Goal: Find specific page/section: Find specific page/section

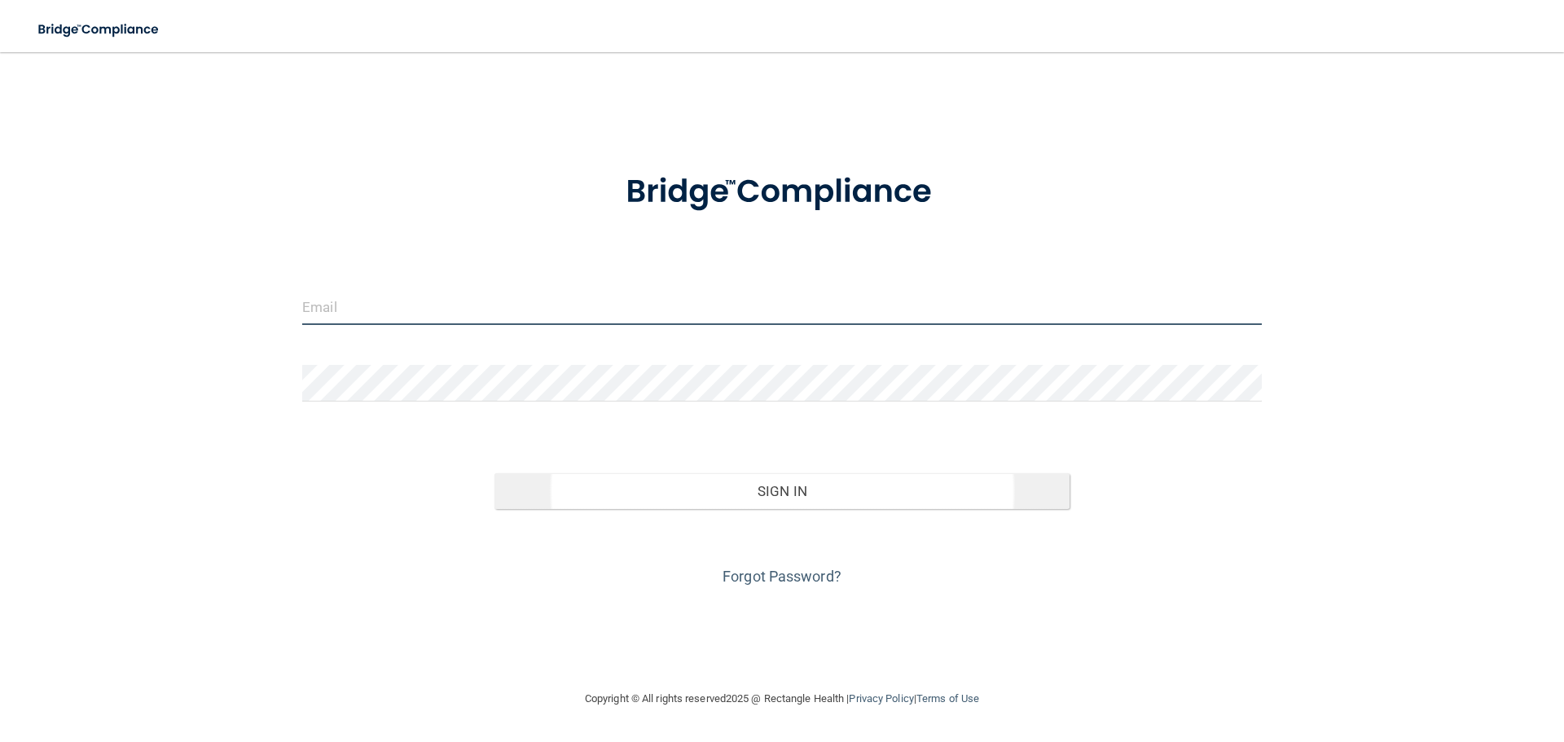
type input "[EMAIL_ADDRESS][DOMAIN_NAME]"
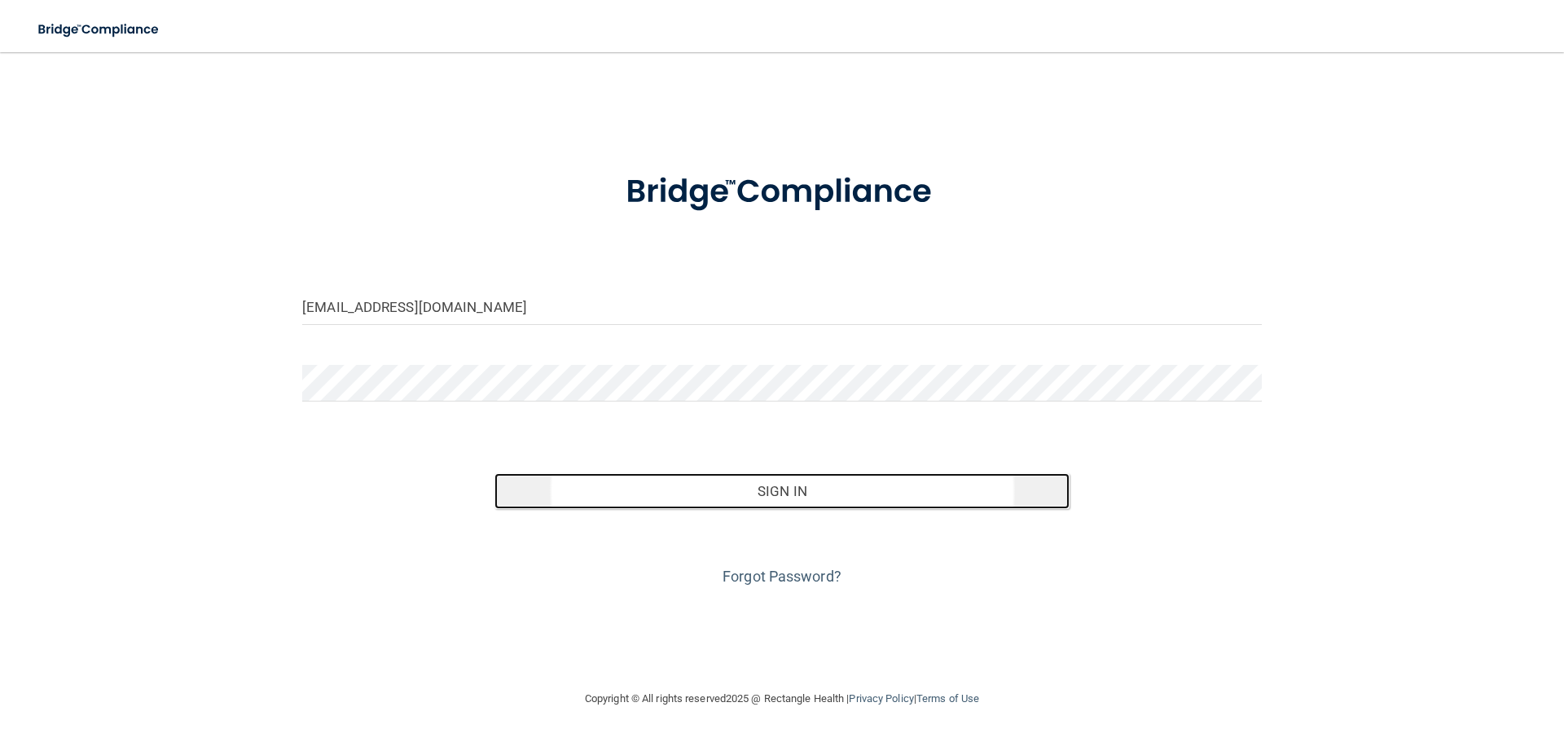
click at [788, 504] on button "Sign In" at bounding box center [782, 491] width 576 height 36
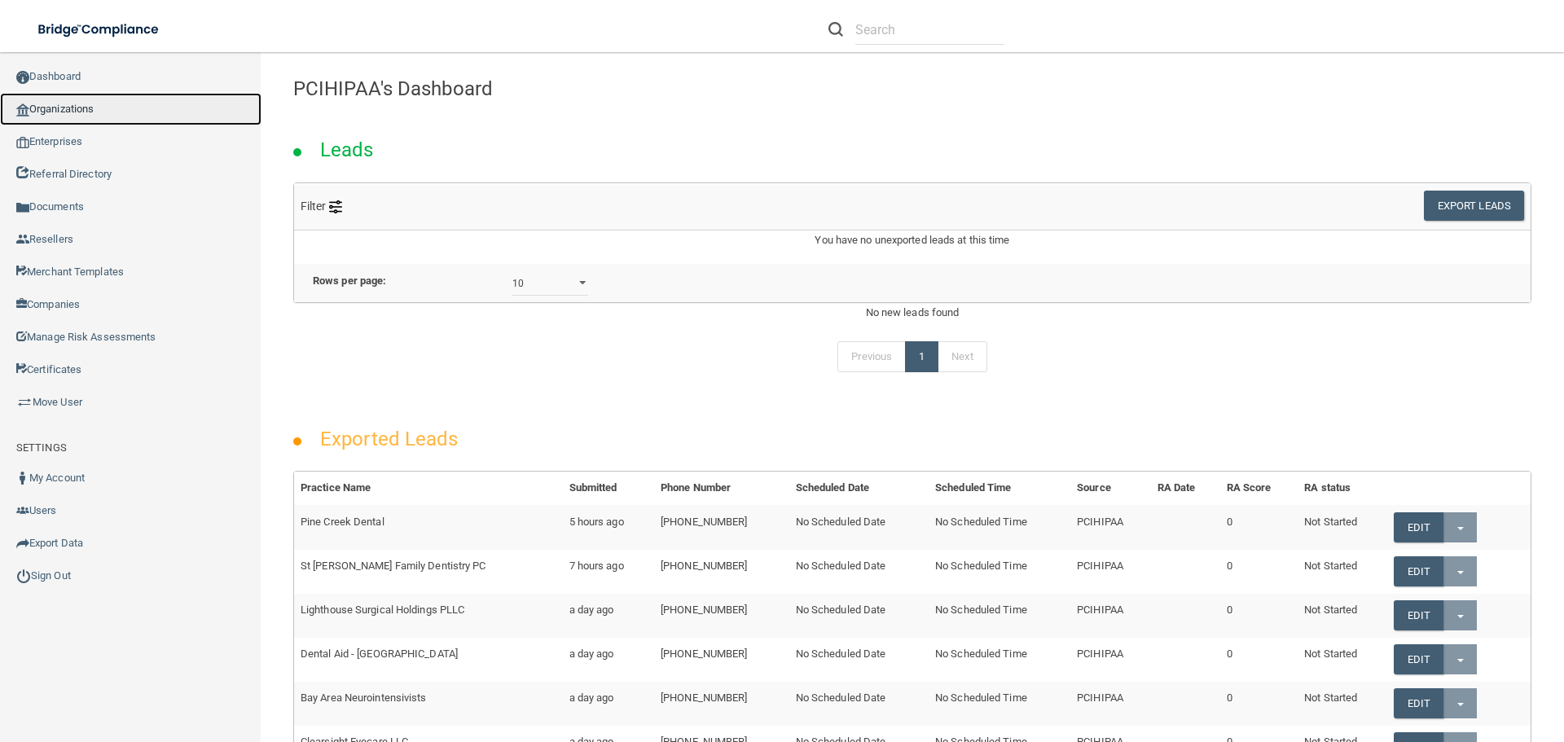
click at [93, 104] on link "Organizations" at bounding box center [130, 109] width 261 height 33
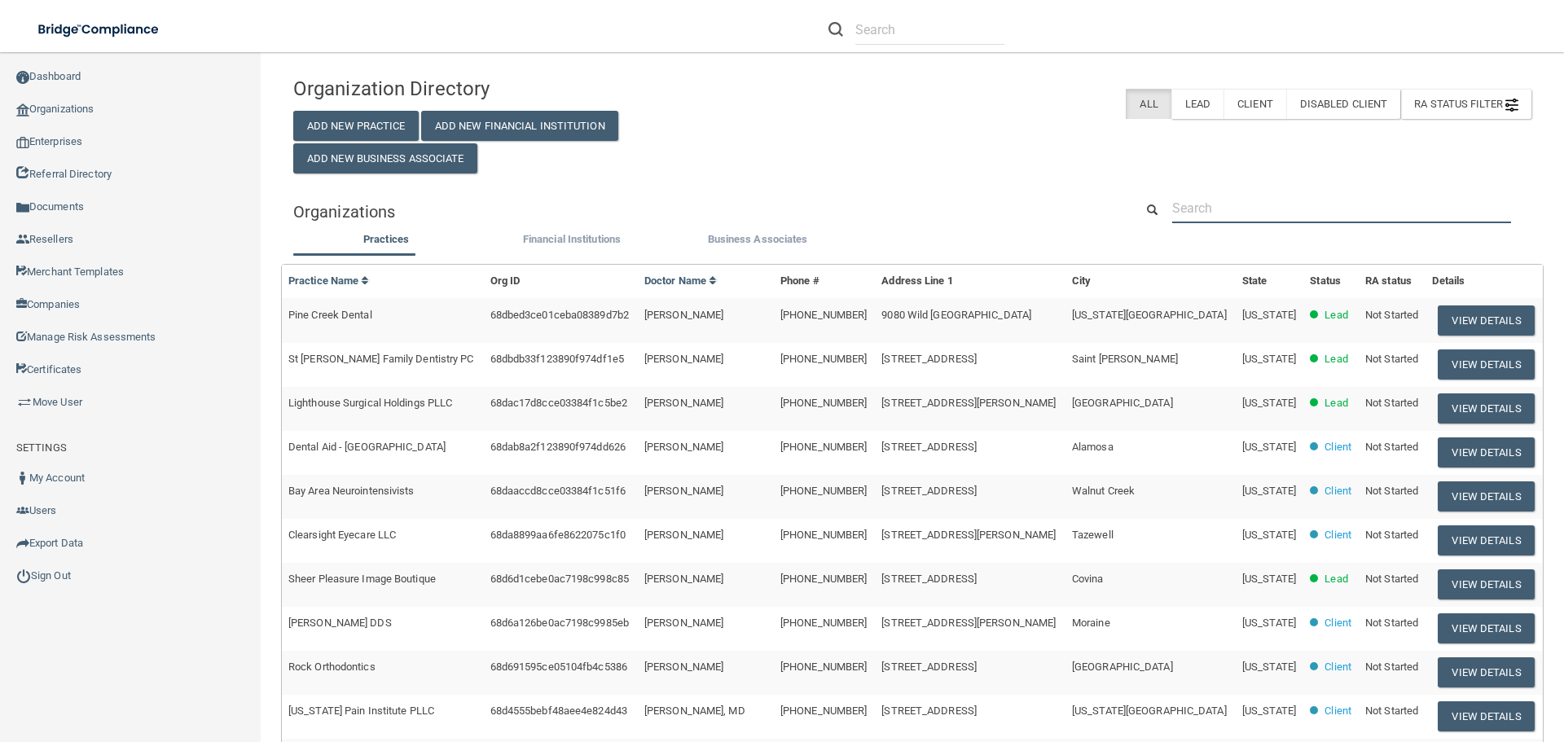
click at [1256, 214] on input "text" at bounding box center [1341, 208] width 339 height 30
paste input "San [PERSON_NAME] Orthodontics"
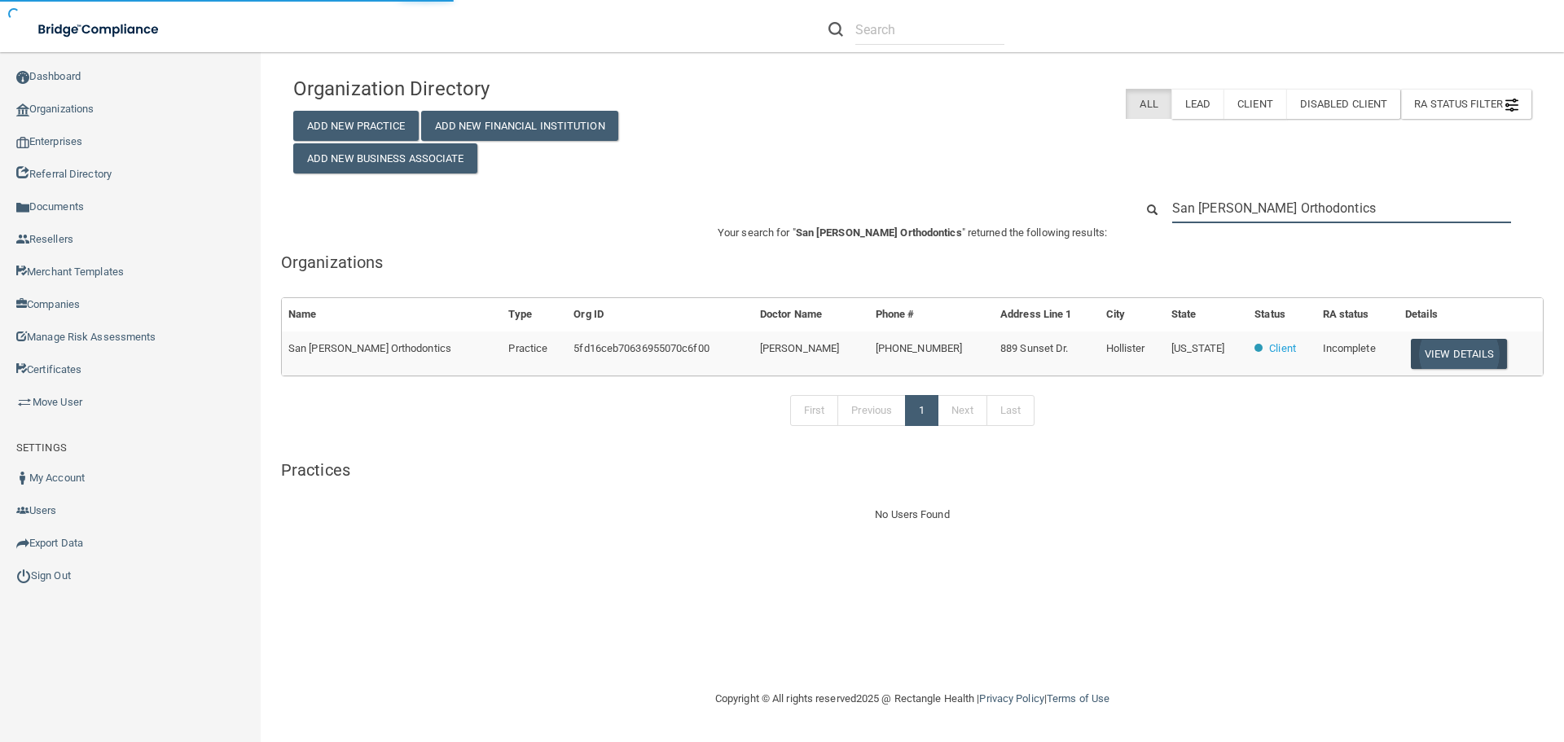
type input "San [PERSON_NAME] Orthodontics"
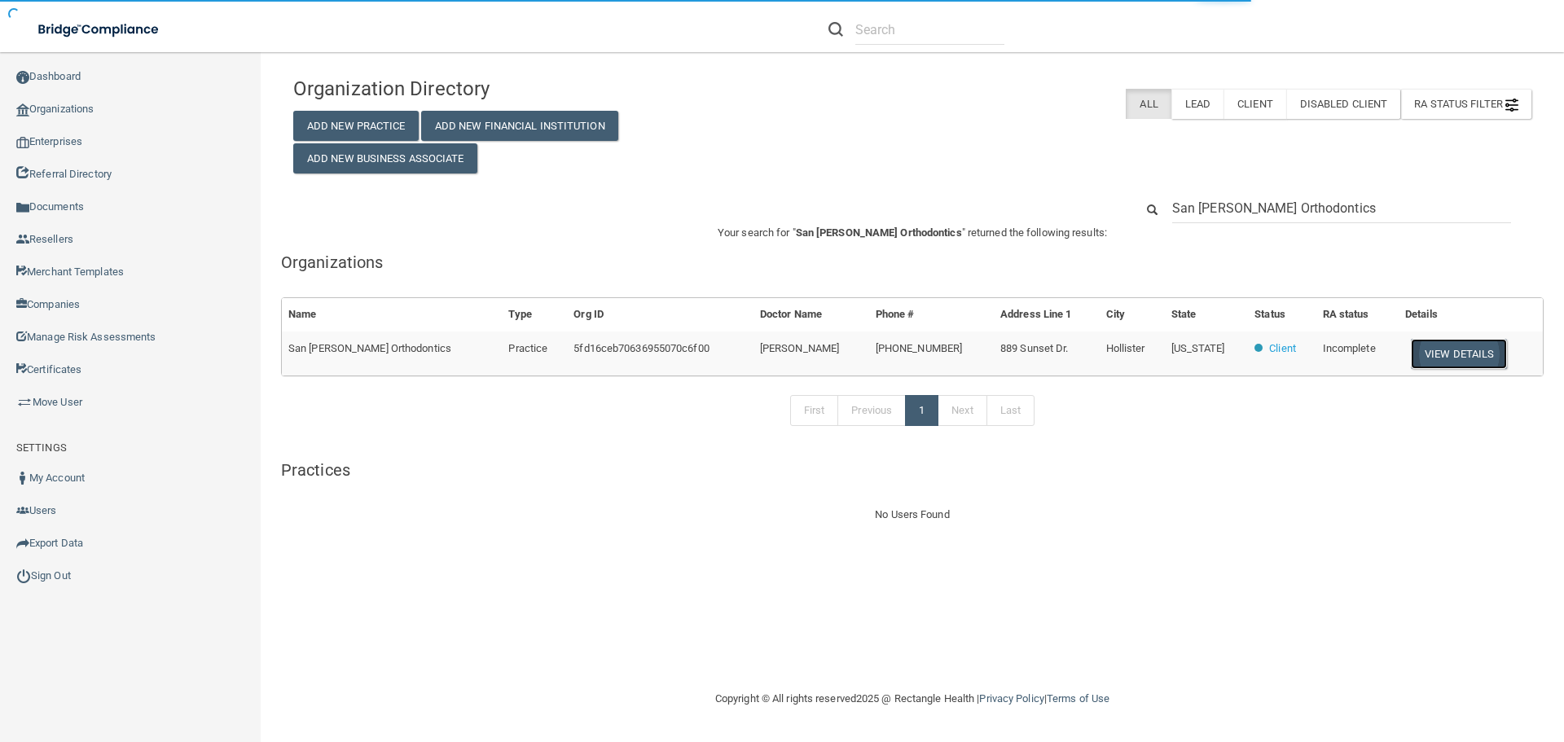
click at [1424, 354] on button "View Details" at bounding box center [1459, 354] width 96 height 30
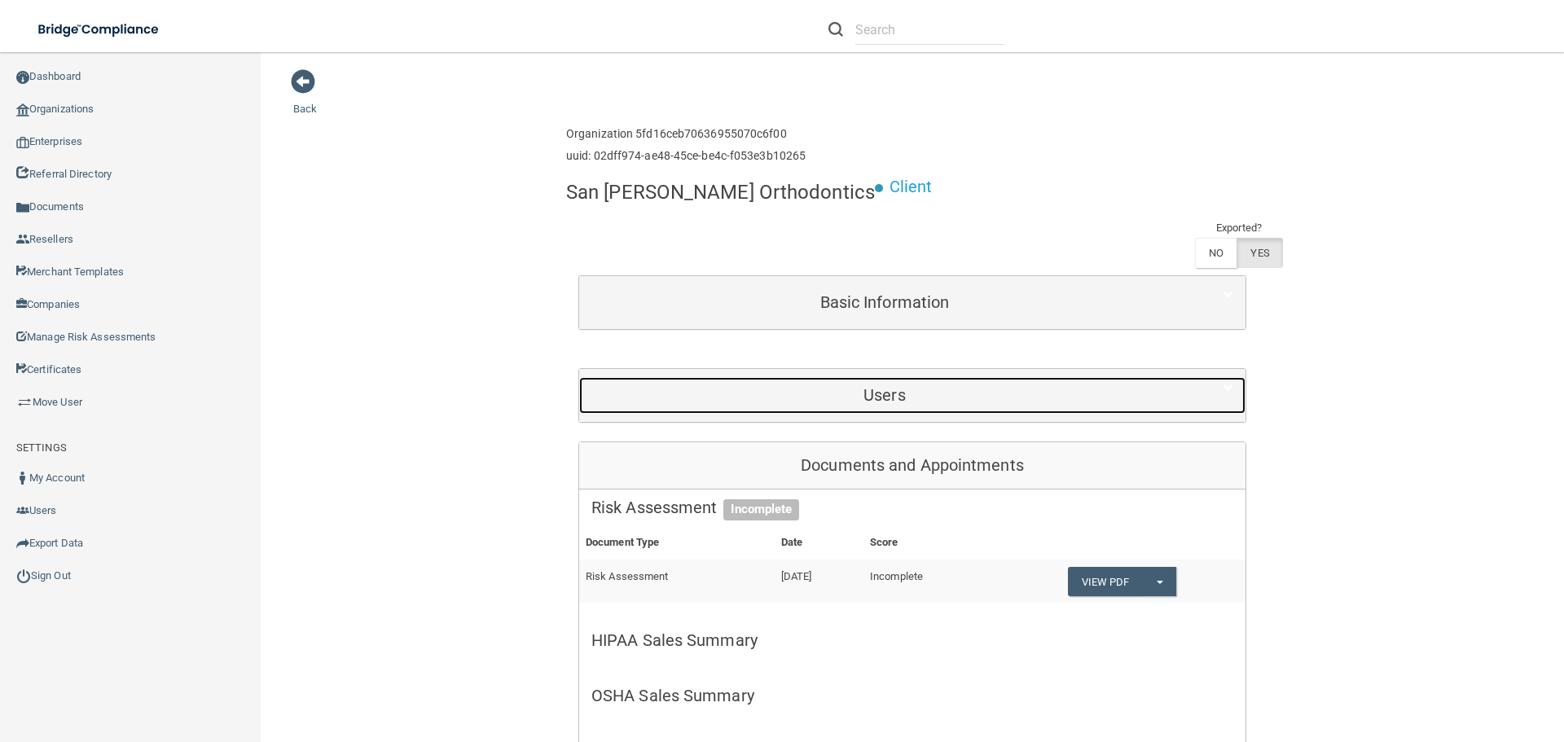
click at [884, 377] on div "Users" at bounding box center [884, 395] width 611 height 37
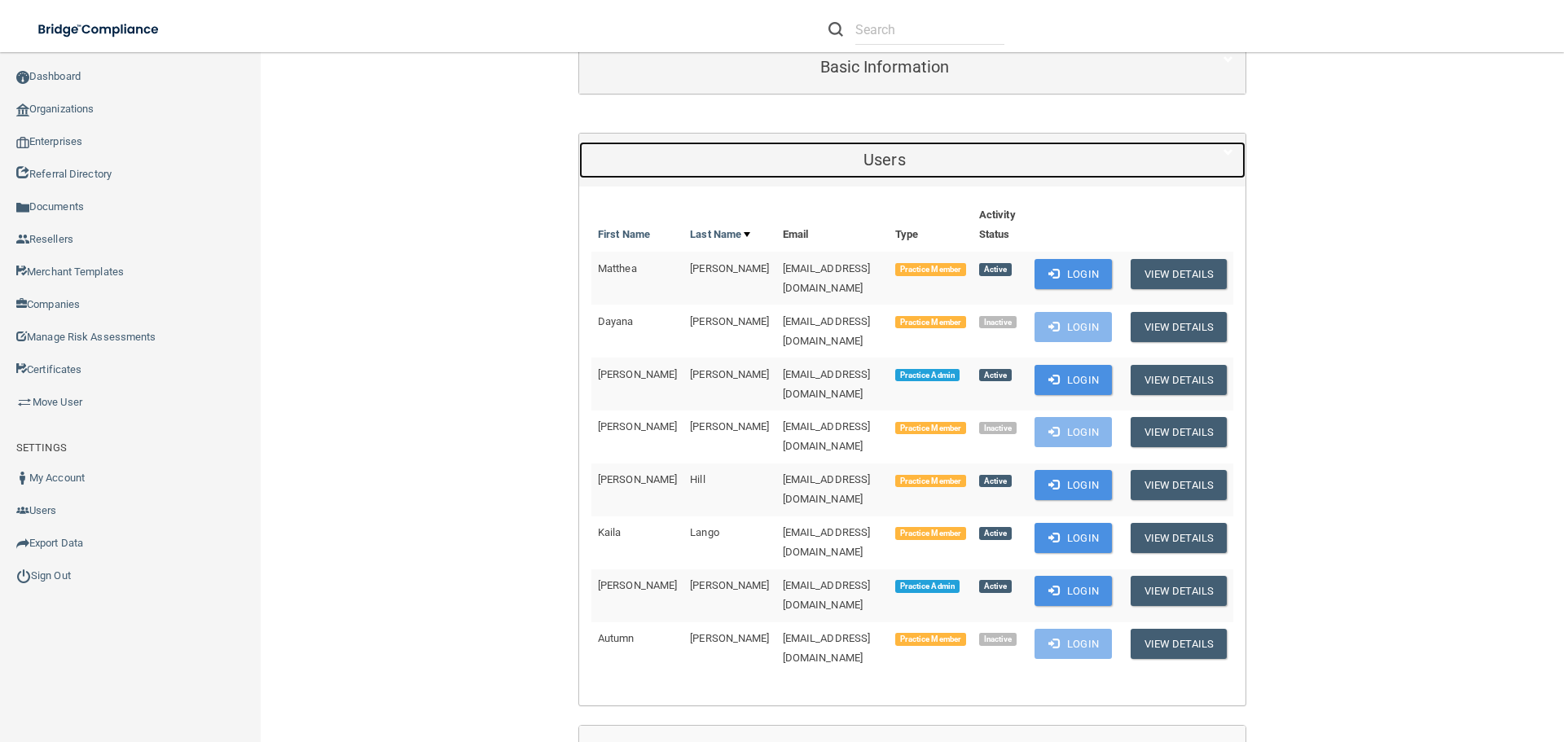
scroll to position [244, 0]
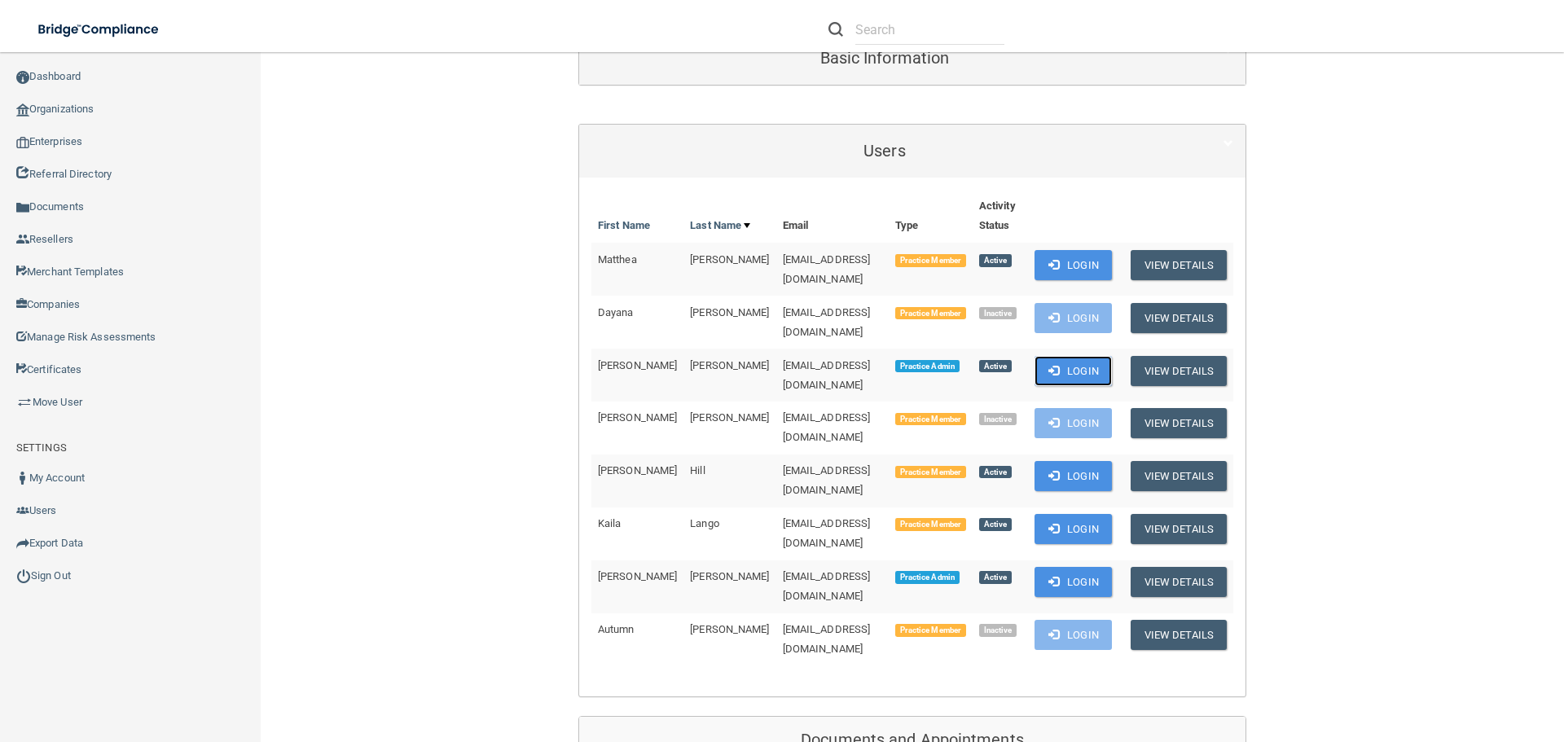
click at [1078, 356] on button "Login" at bounding box center [1072, 371] width 77 height 30
click at [52, 578] on link "Sign Out" at bounding box center [130, 576] width 261 height 33
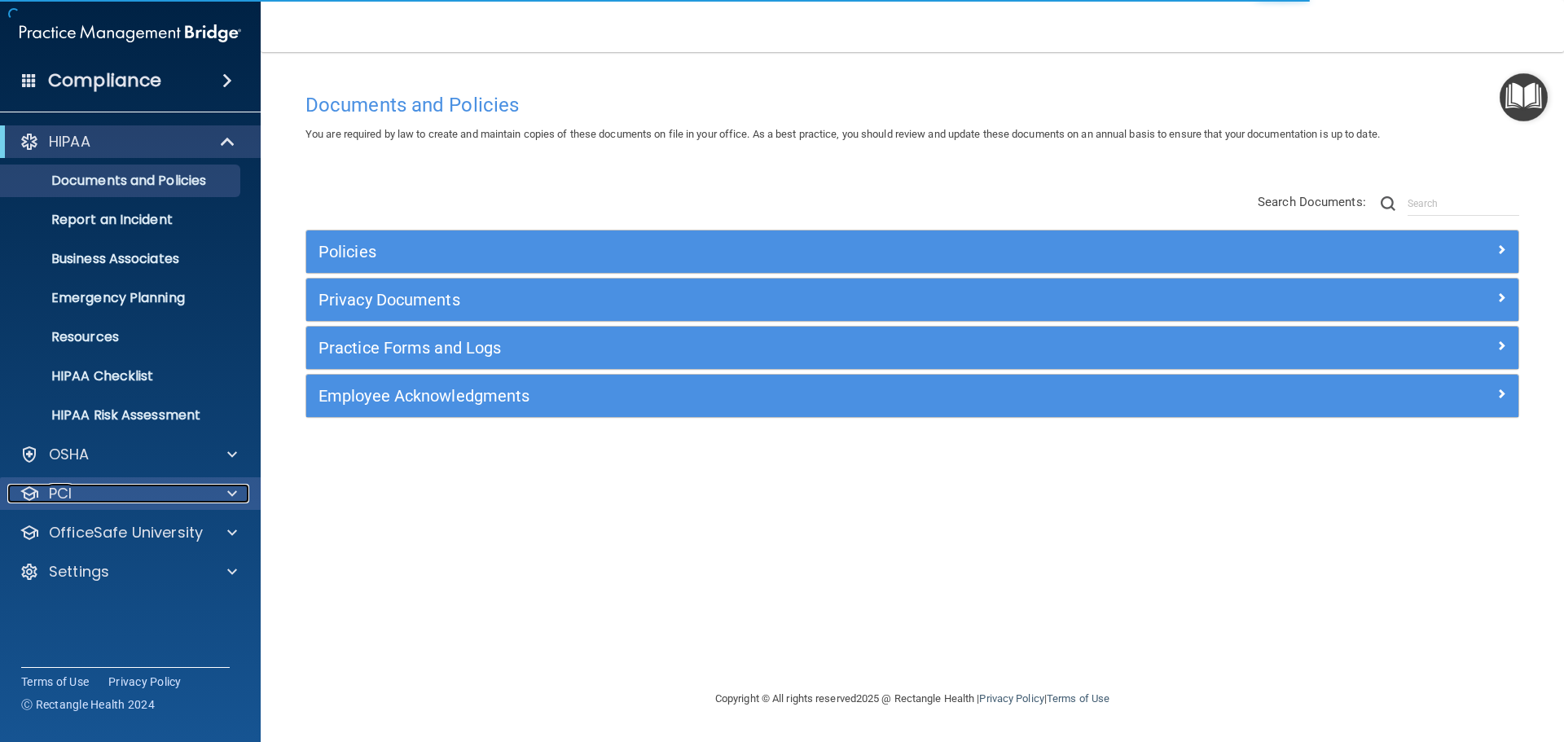
click at [234, 485] on span at bounding box center [232, 494] width 10 height 20
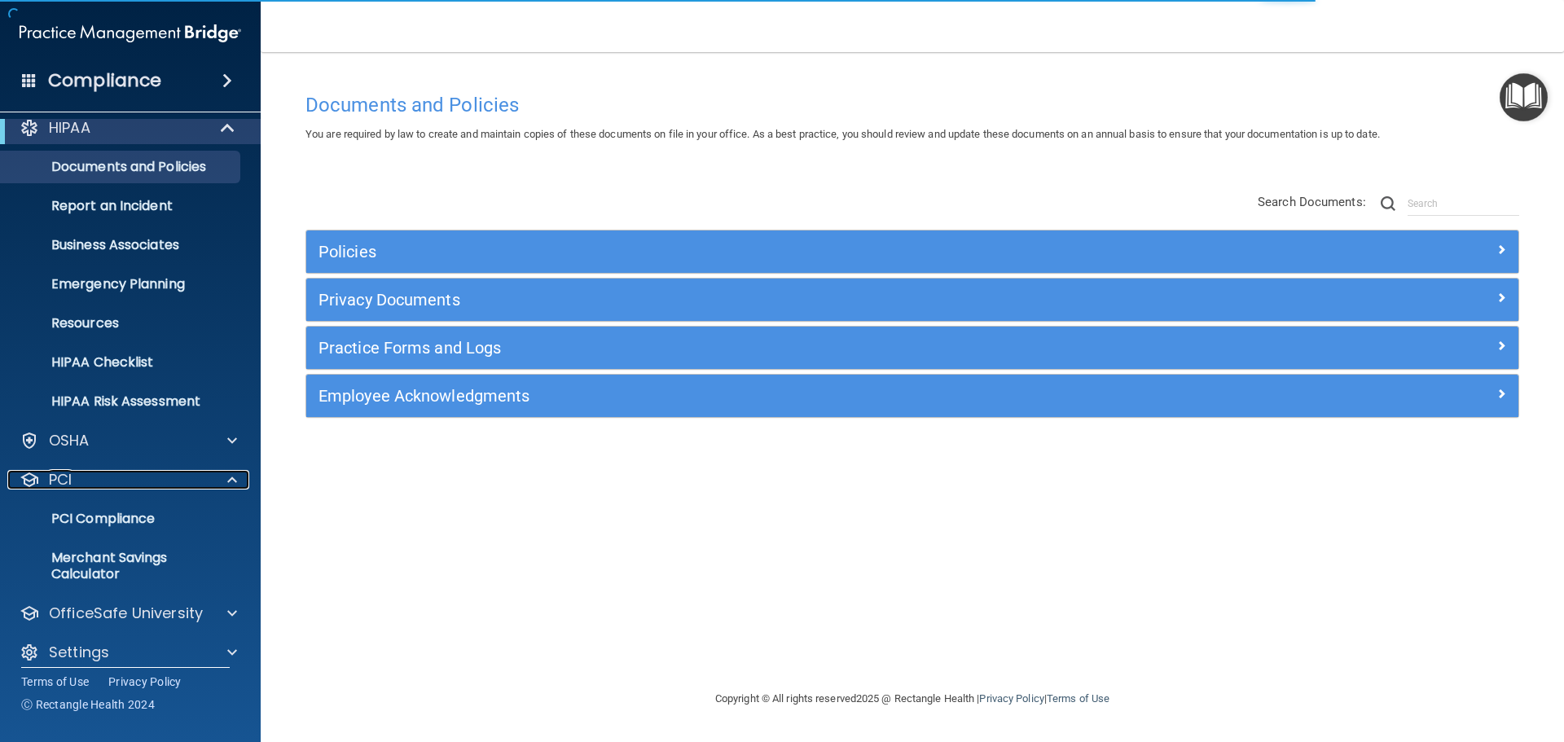
scroll to position [24, 0]
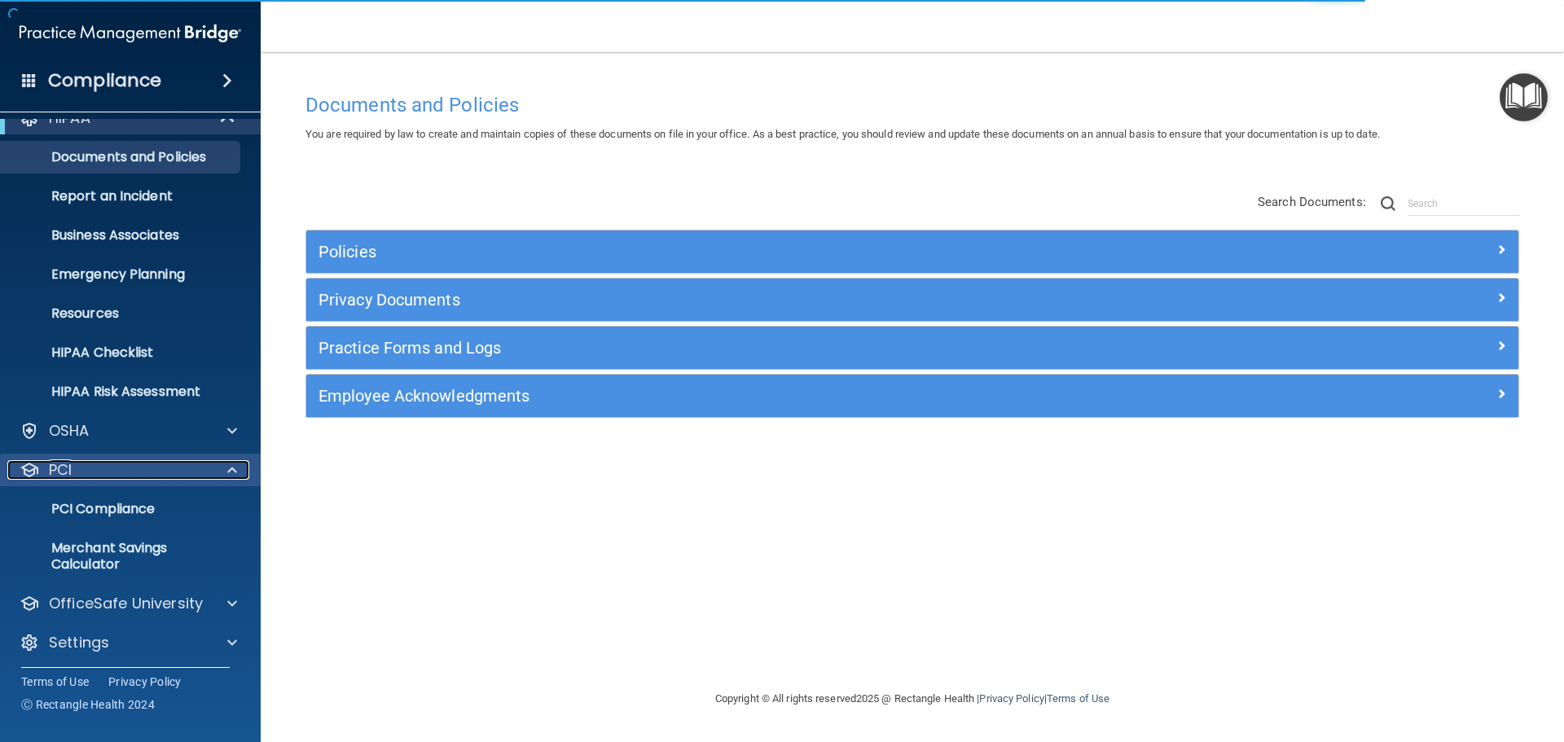
click at [230, 472] on span at bounding box center [232, 470] width 10 height 20
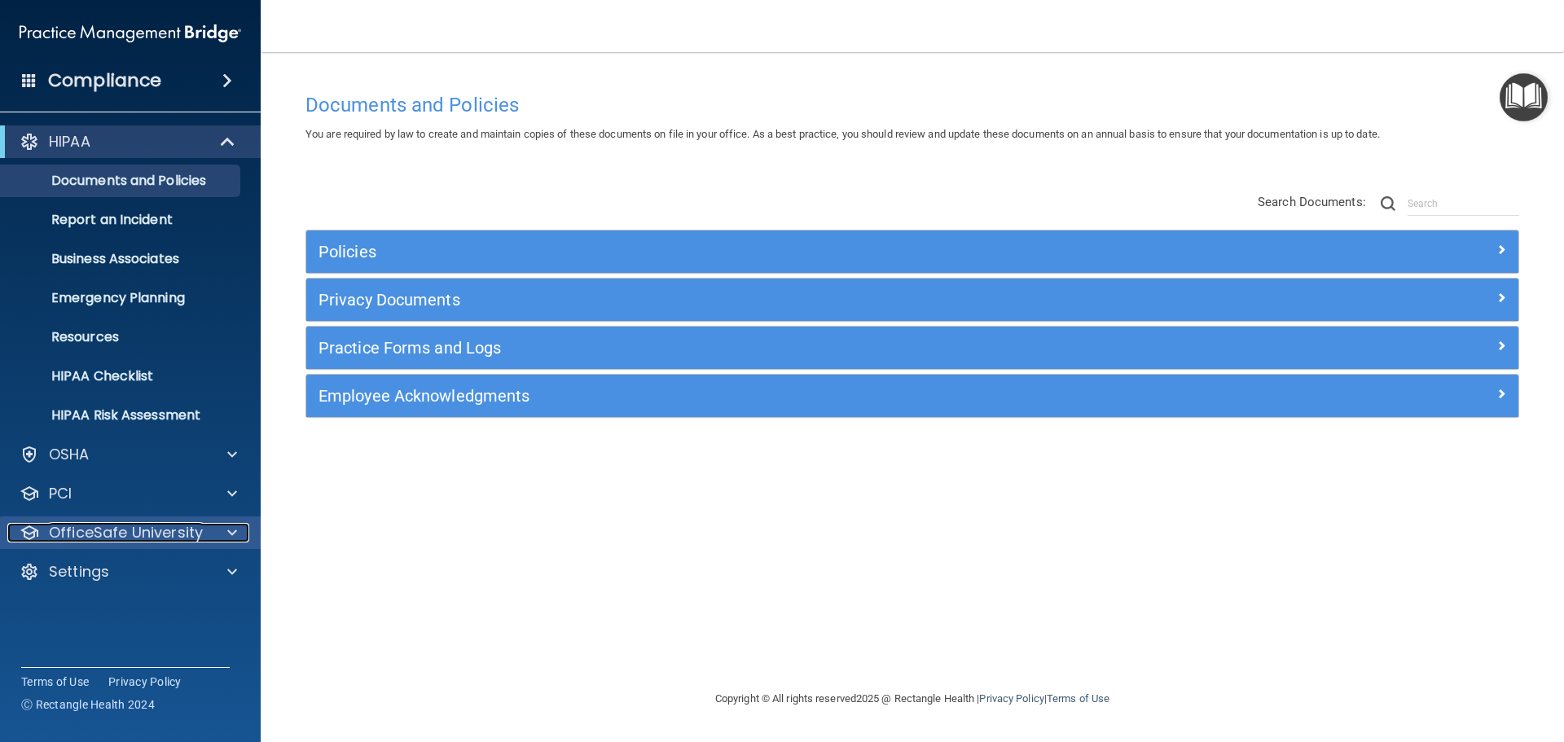
click at [225, 537] on div at bounding box center [229, 533] width 41 height 20
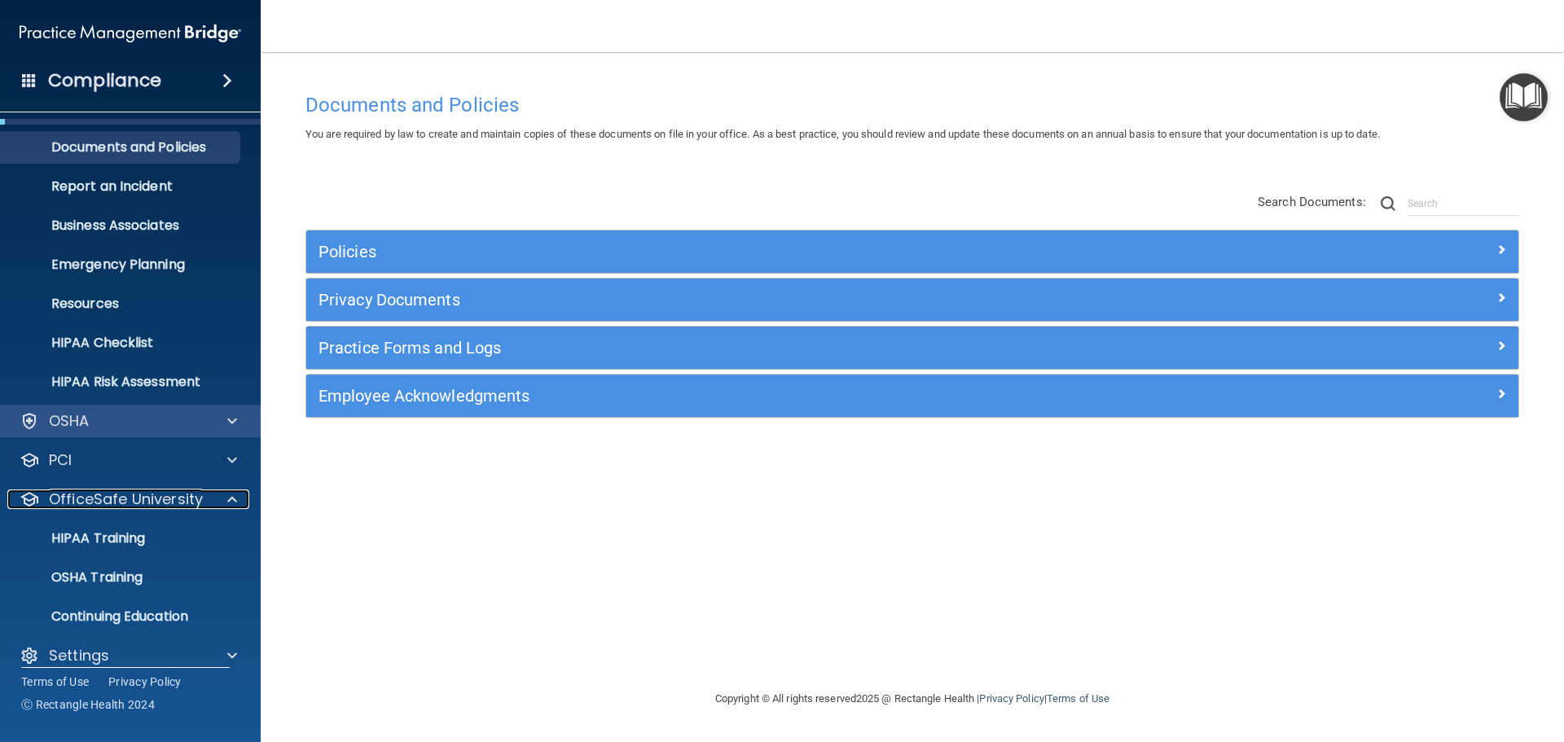
scroll to position [51, 0]
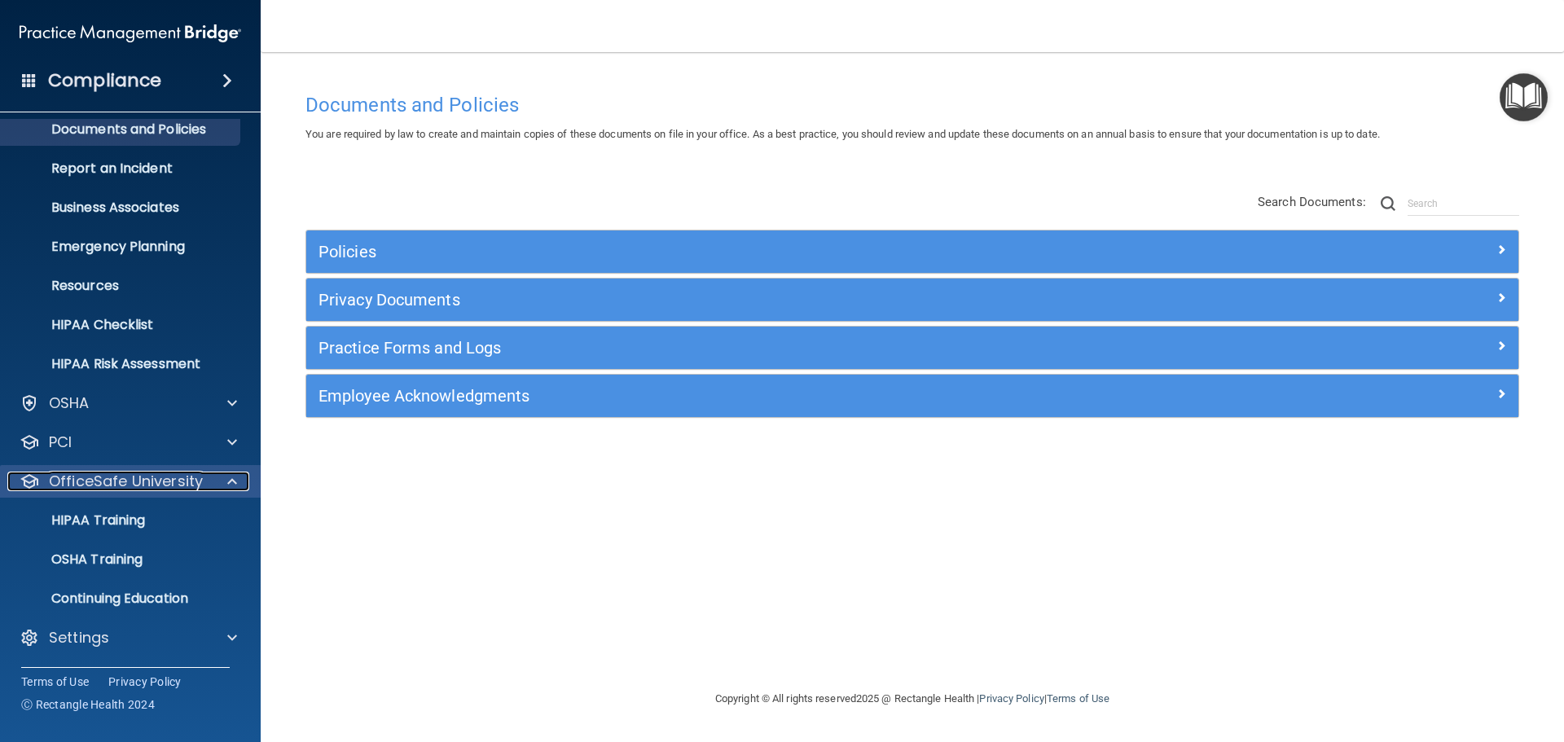
click at [229, 481] on span at bounding box center [232, 482] width 10 height 20
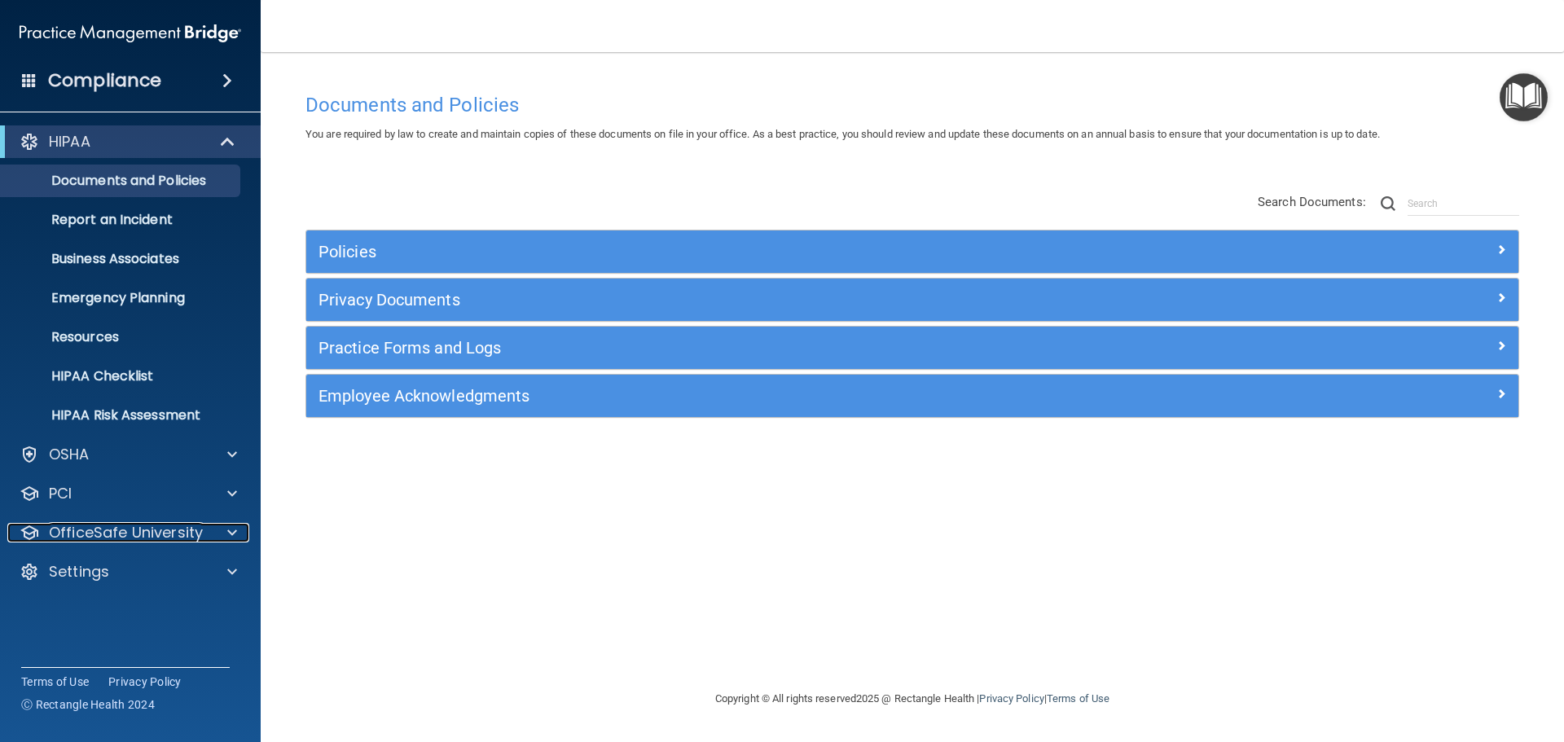
scroll to position [0, 0]
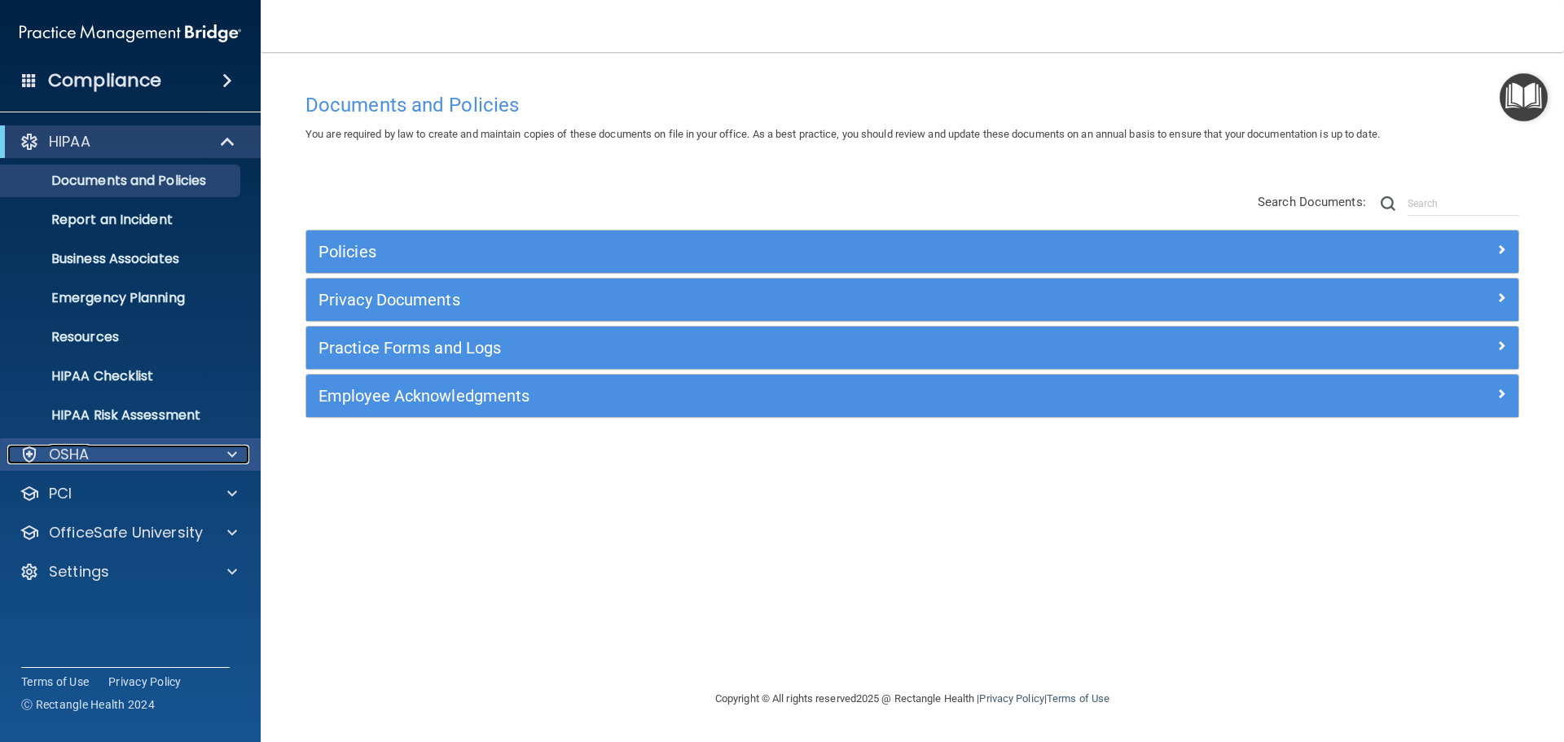
click at [230, 451] on span at bounding box center [232, 455] width 10 height 20
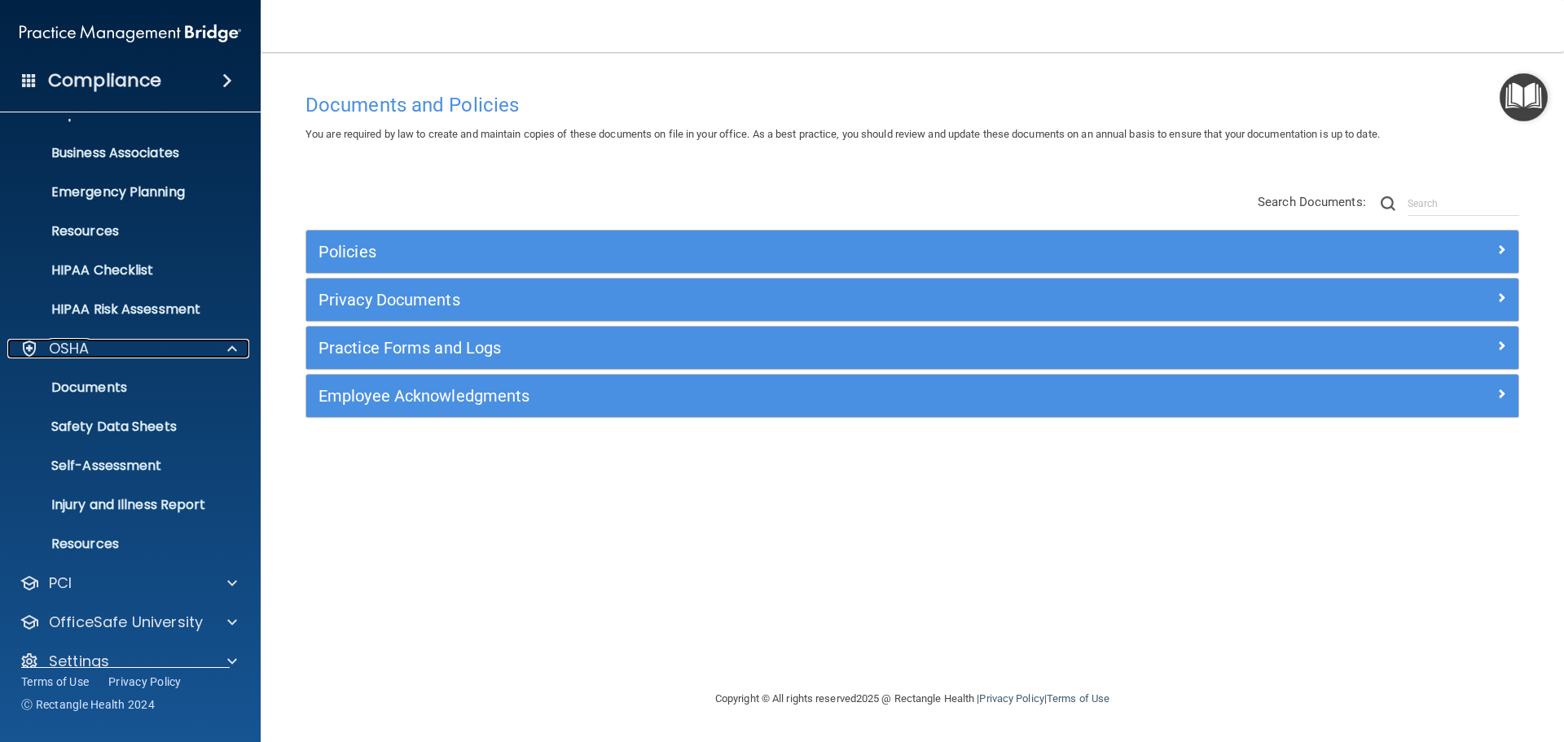
scroll to position [130, 0]
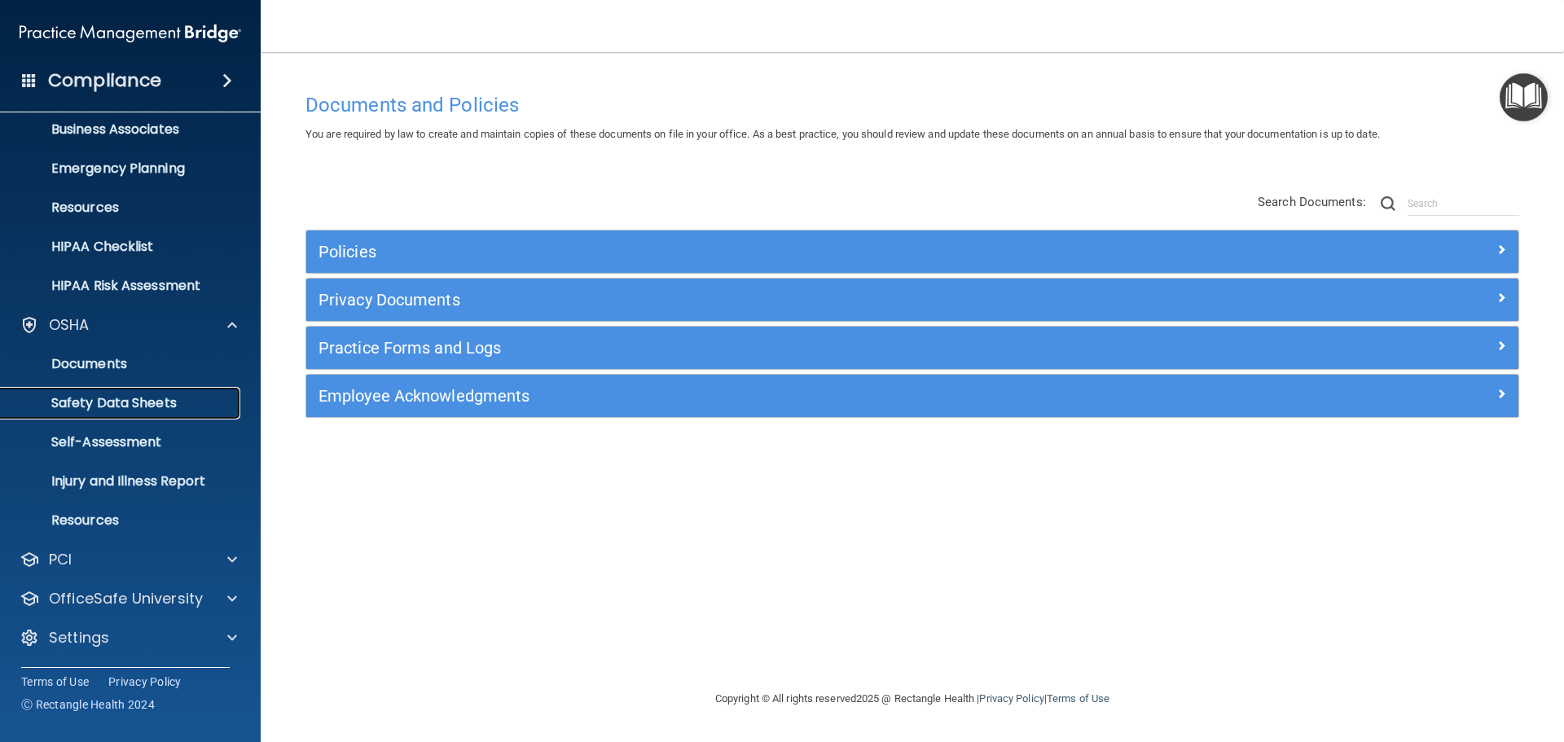
click at [173, 411] on p "Safety Data Sheets" at bounding box center [122, 403] width 222 height 16
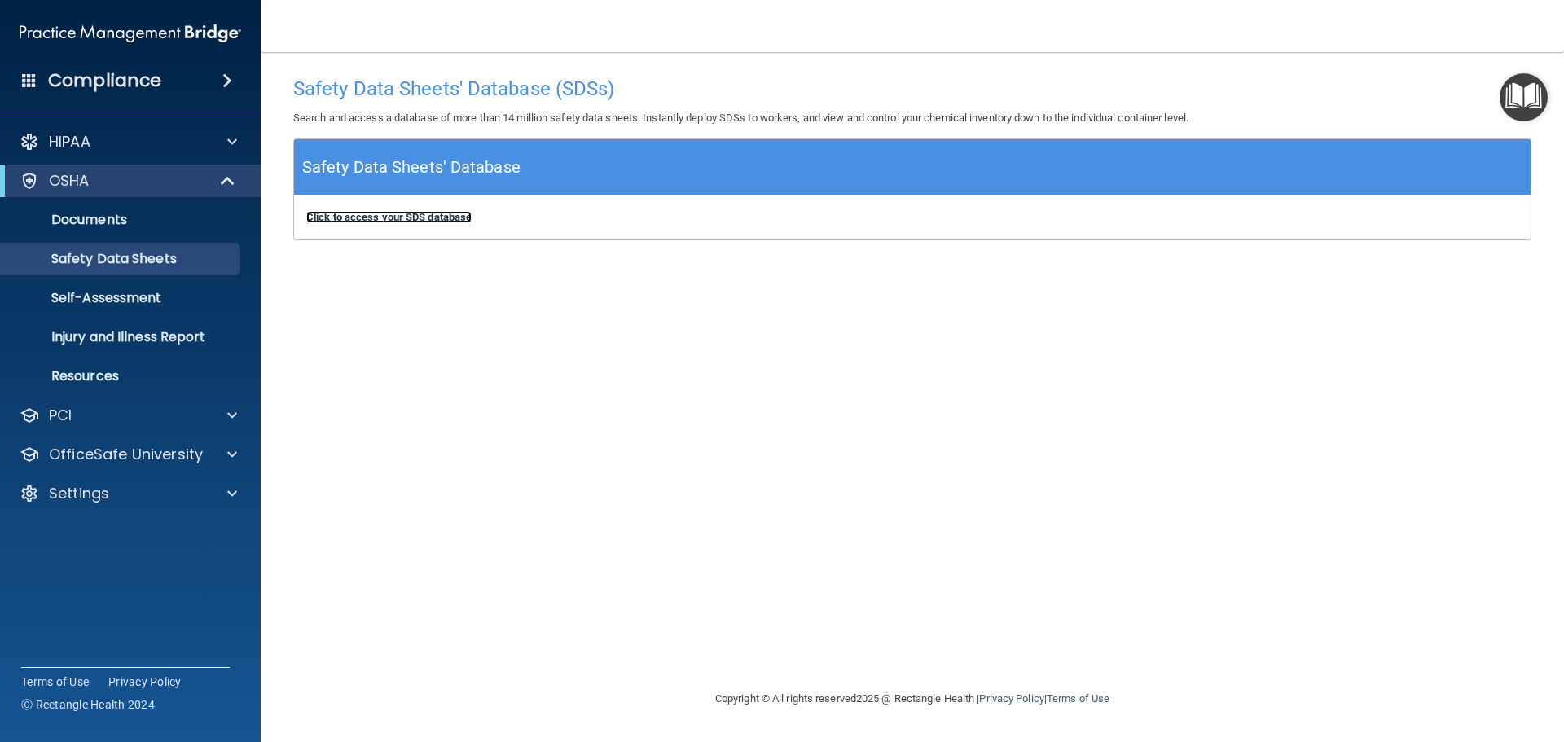
click at [431, 214] on b "Click to access your SDS database" at bounding box center [388, 217] width 165 height 12
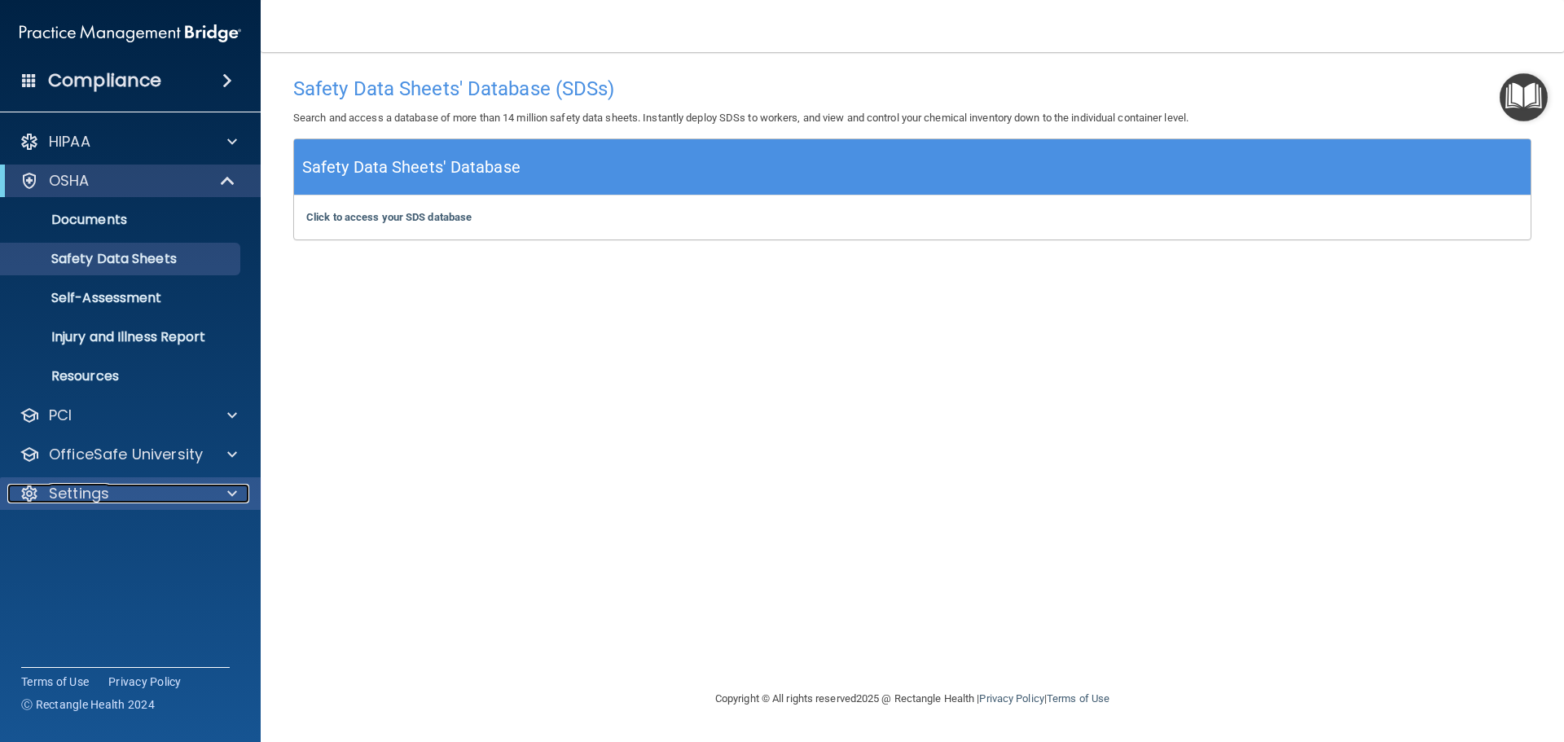
click at [93, 498] on p "Settings" at bounding box center [79, 494] width 60 height 20
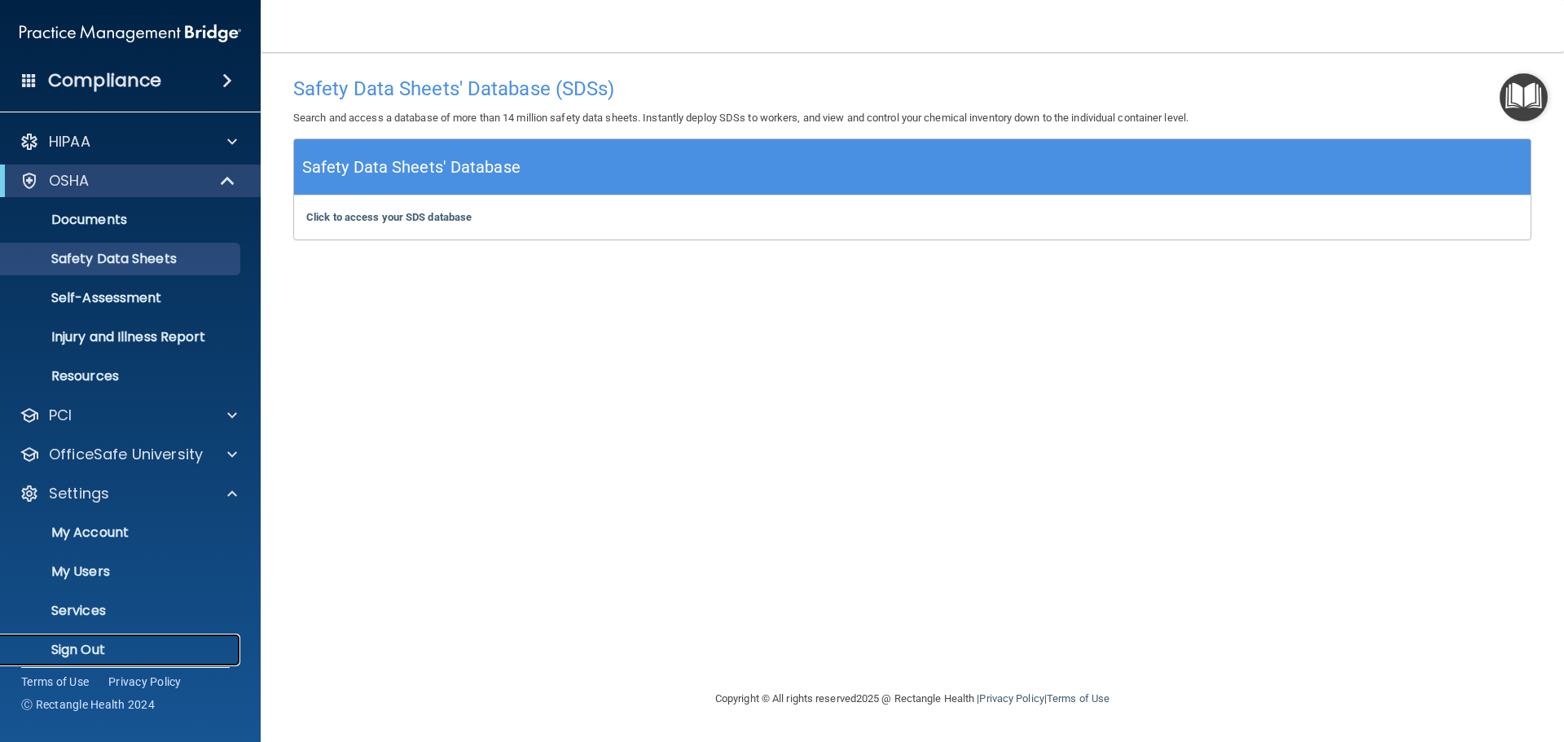
click at [100, 642] on p "Sign Out" at bounding box center [122, 650] width 222 height 16
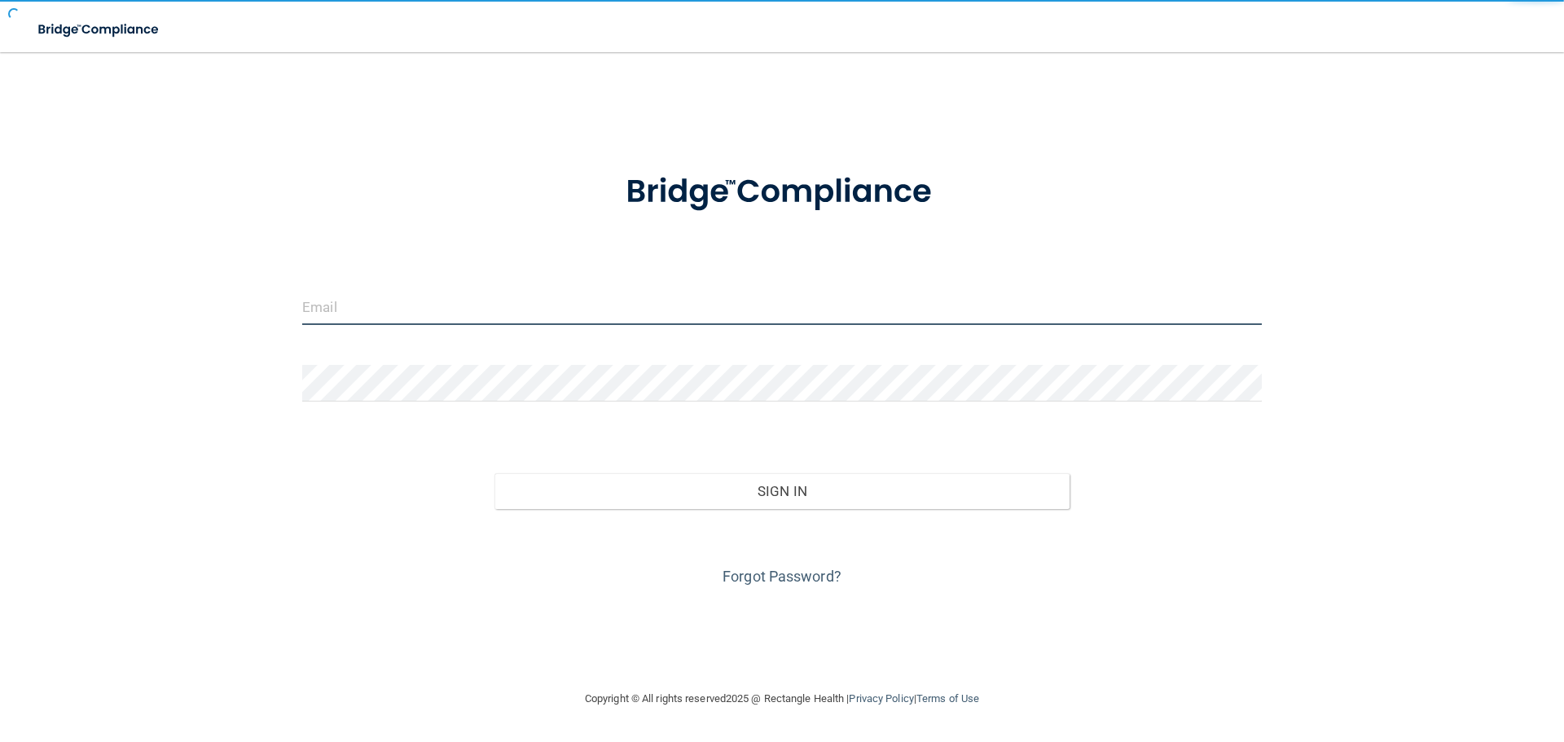
type input "[EMAIL_ADDRESS][DOMAIN_NAME]"
